Goal: Task Accomplishment & Management: Use online tool/utility

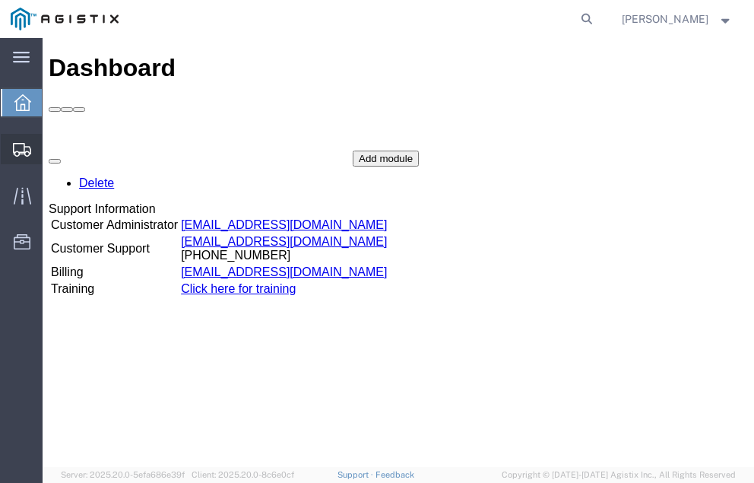
click at [0, 0] on span "Shipment Manager" at bounding box center [0, 0] width 0 height 0
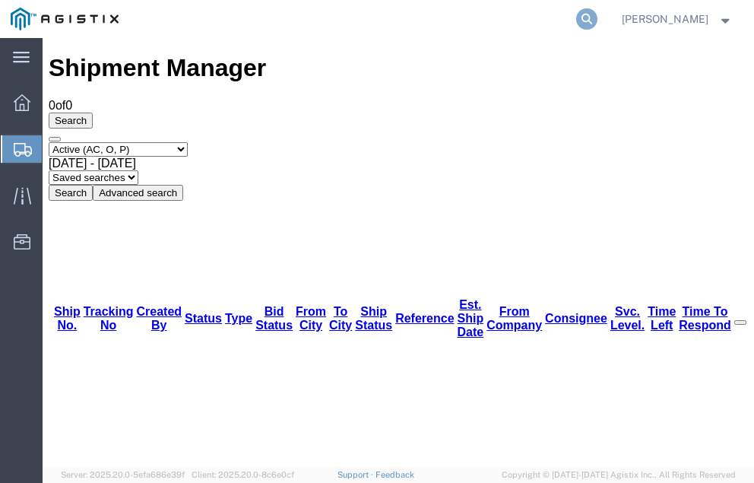
click at [597, 15] on icon at bounding box center [586, 18] width 21 height 21
type input "57000162"
click at [597, 17] on icon at bounding box center [586, 18] width 21 height 21
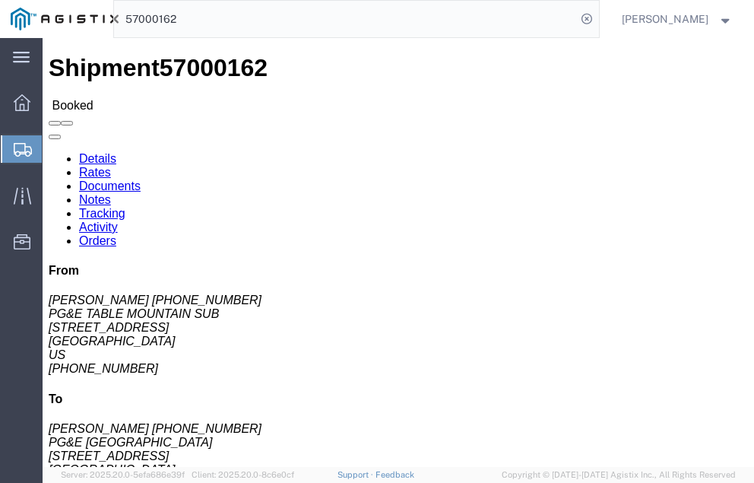
click link "Tracking"
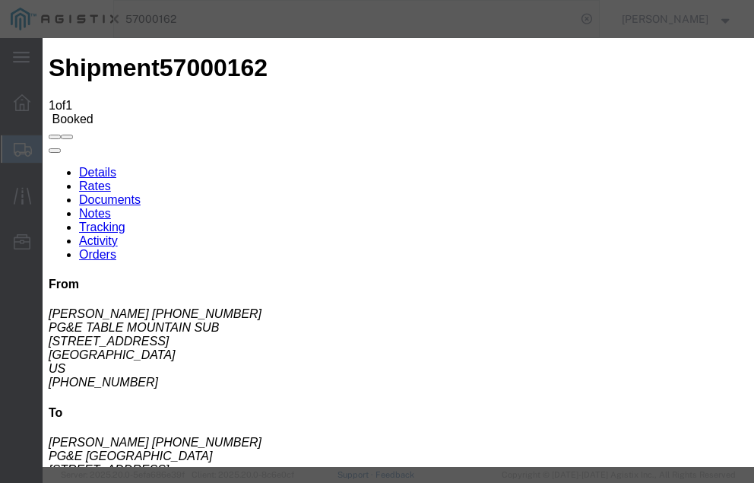
type input "[DATE]"
type input "2:00 PM"
select select "DELIVRED"
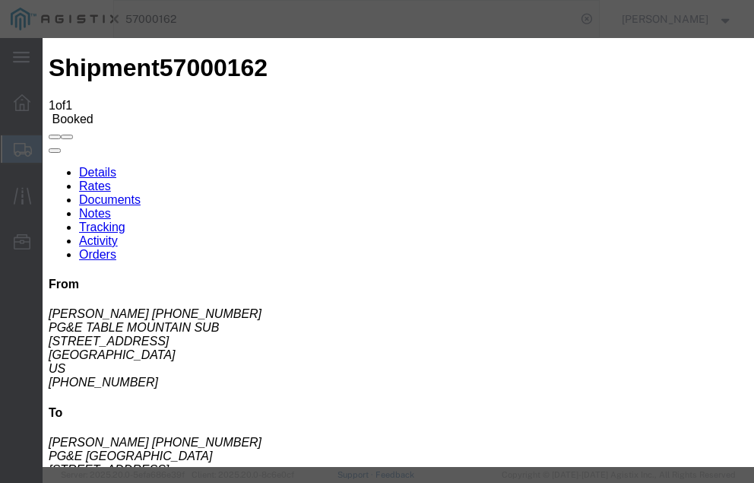
type input "[DATE]"
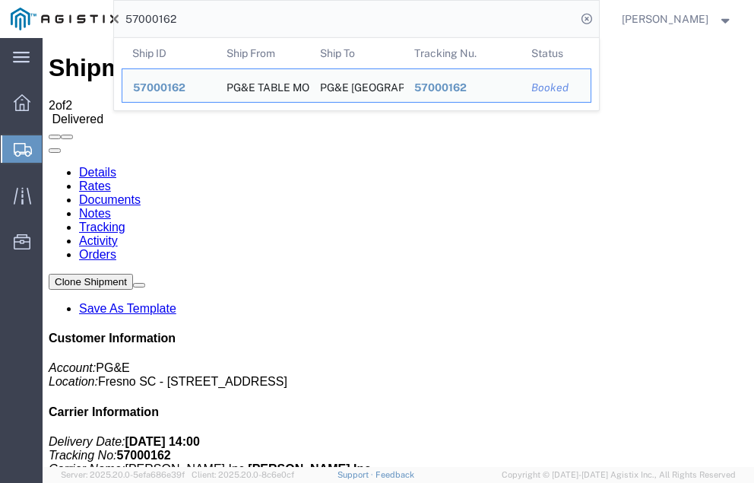
click at [216, 19] on input "57000162" at bounding box center [345, 19] width 462 height 36
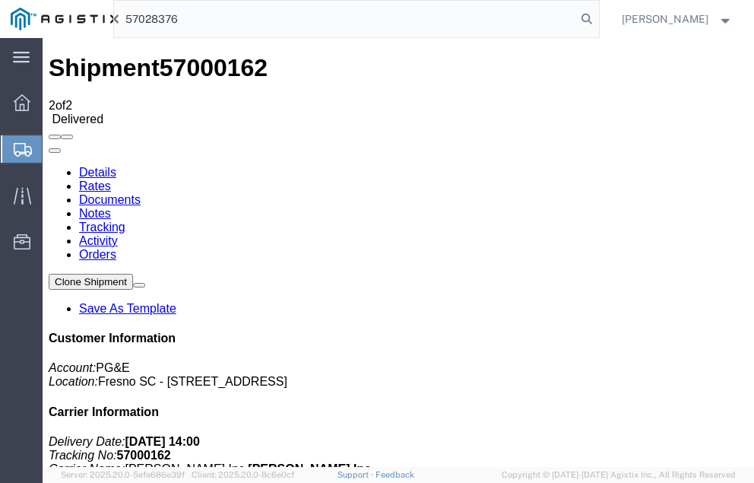
type input "57028376"
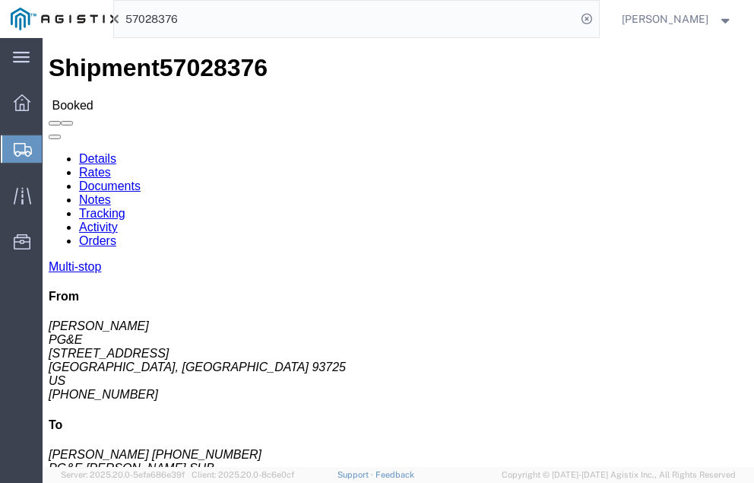
click link "Tracking"
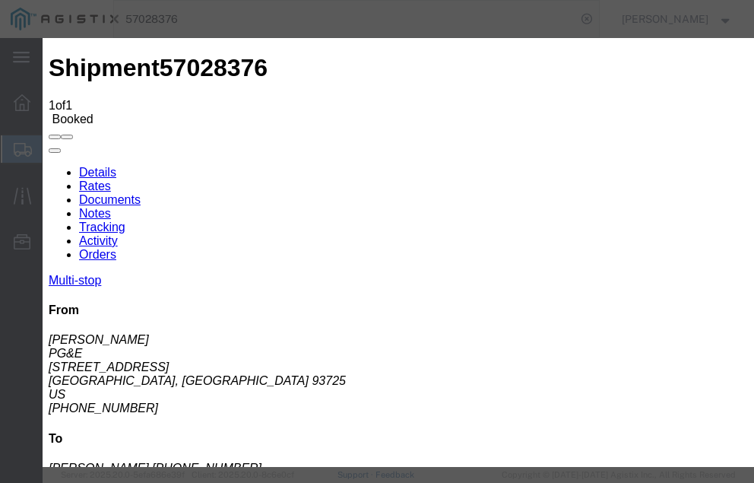
type input "[DATE]"
type input "2:00 PM"
select select "DELIVRED"
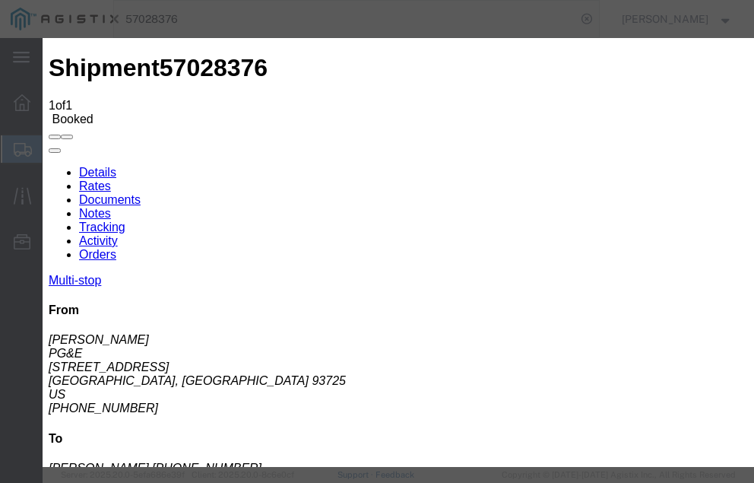
type input "[DATE]"
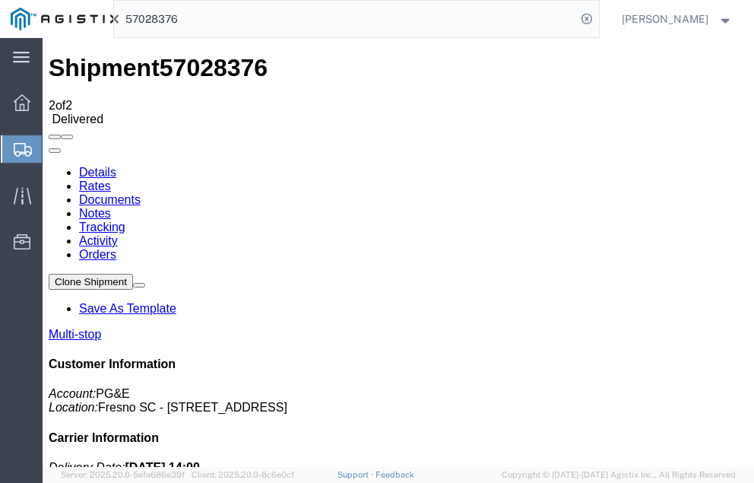
click at [224, 18] on input "57028376" at bounding box center [345, 19] width 462 height 36
type input "57029527"
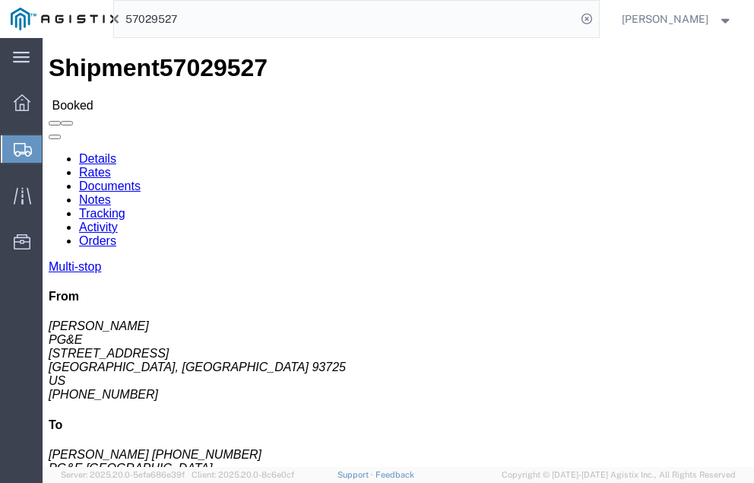
click link "Tracking"
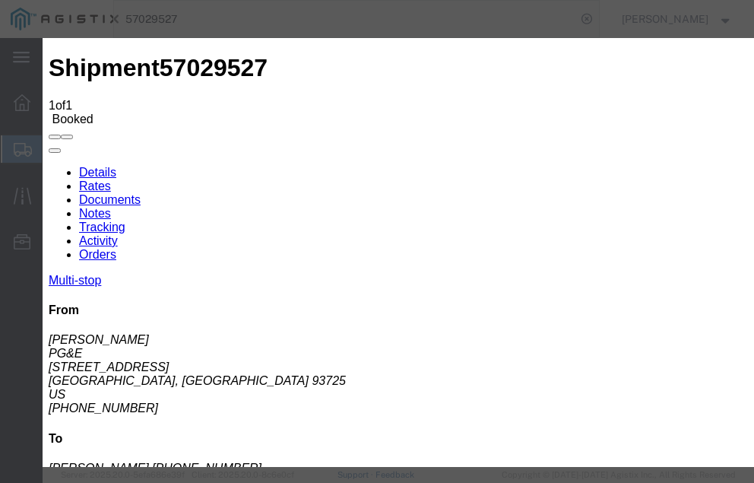
type input "[DATE]"
type input "2:00 PM"
select select "DELIVRED"
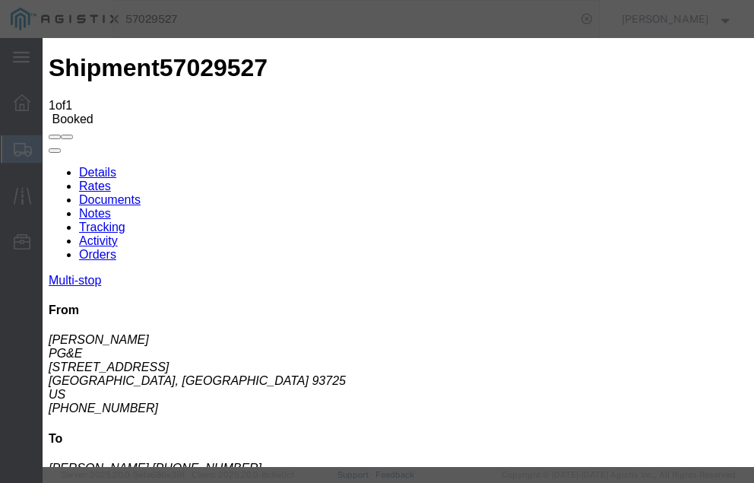
type input "[DATE]"
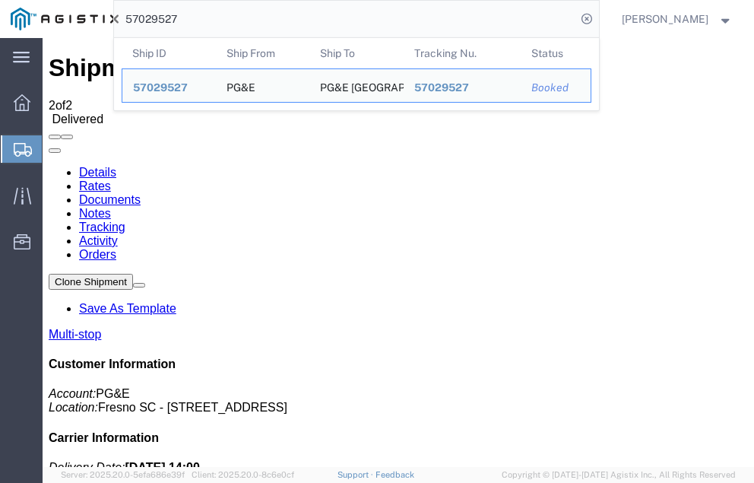
click at [214, 16] on input "57029527" at bounding box center [345, 19] width 462 height 36
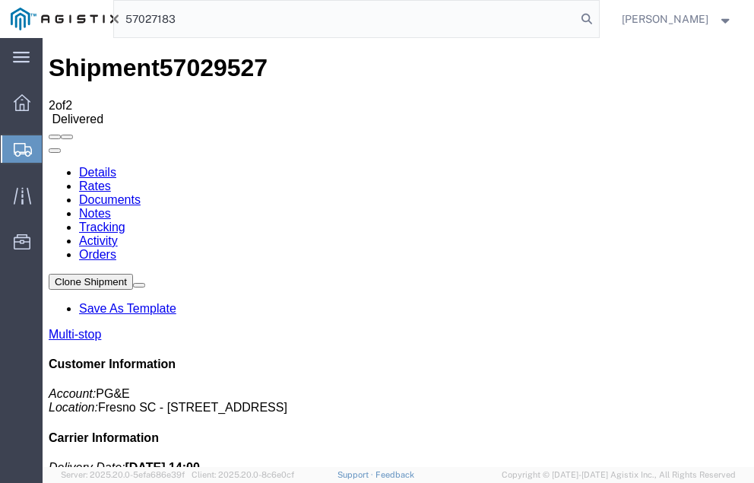
type input "57027183"
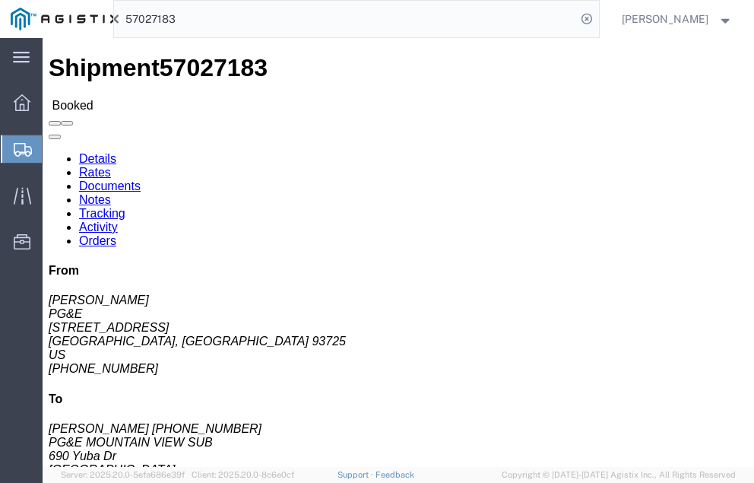
click link "Tracking"
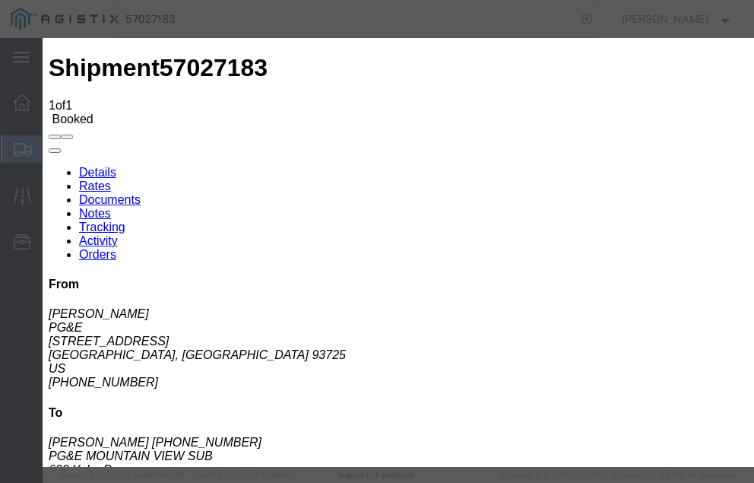
type input "[DATE]"
type input "2:00 PM"
select select "DELIVRED"
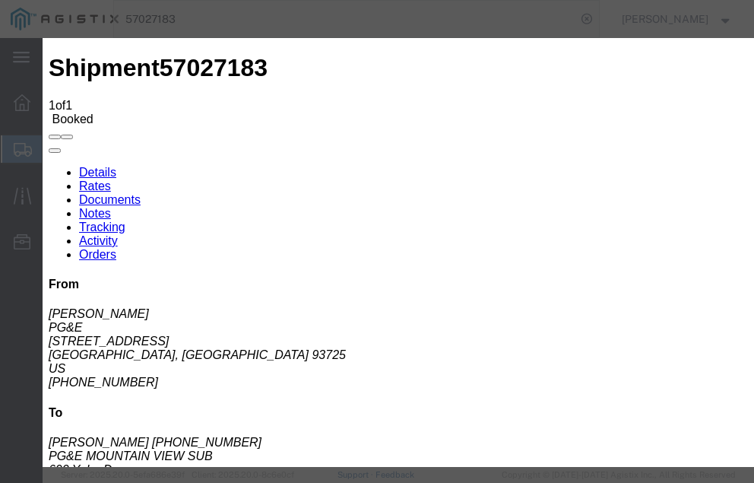
type input "[DATE]"
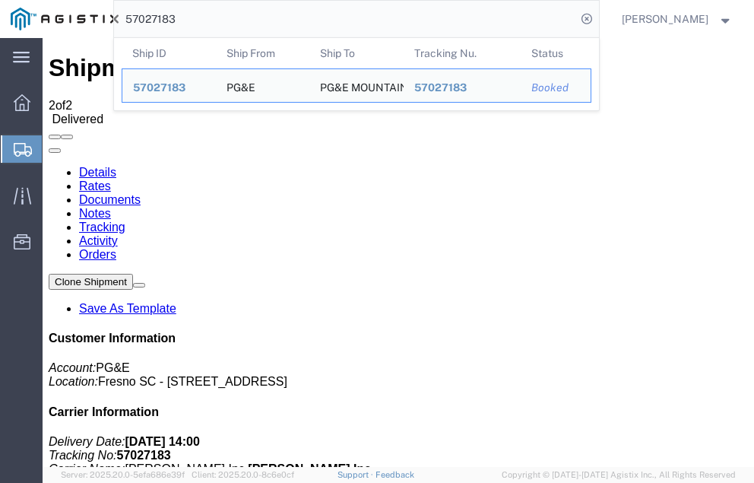
click at [209, 17] on input "57027183" at bounding box center [345, 19] width 462 height 36
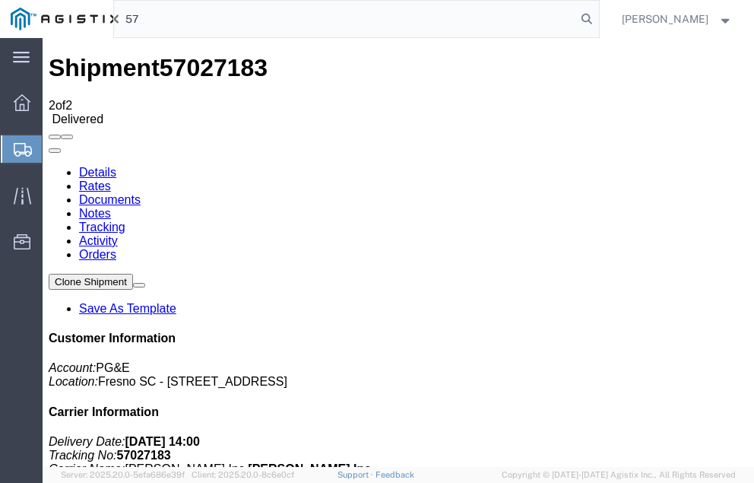
type input "5"
